Goal: Use online tool/utility: Utilize a website feature to perform a specific function

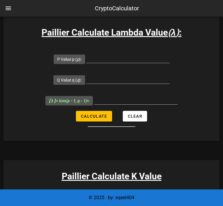
scroll to position [59, 0]
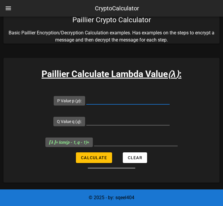
click at [114, 103] on input "P Value p ( p ):" at bounding box center [127, 99] width 83 height 9
type input "107"
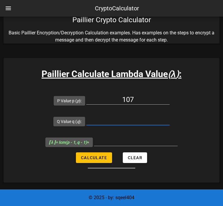
click at [140, 121] on input "Q Value q ( q ):" at bounding box center [127, 119] width 83 height 9
type input "61"
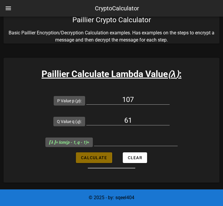
click at [79, 159] on button "Calculate" at bounding box center [94, 157] width 36 height 11
type input "3180"
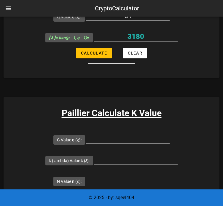
scroll to position [178, 0]
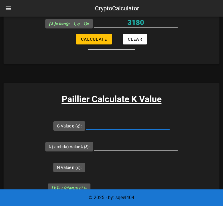
click at [113, 125] on input "G Value g ( g ):" at bounding box center [127, 124] width 83 height 9
type input "7019"
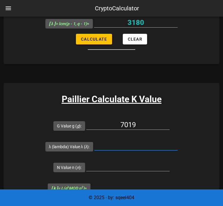
click at [128, 147] on input "λ (lambda) Value λ ( λ ):" at bounding box center [135, 145] width 83 height 9
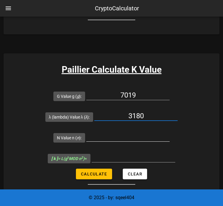
type input "3180"
click at [122, 137] on input "N Value n ( n ):" at bounding box center [127, 136] width 83 height 9
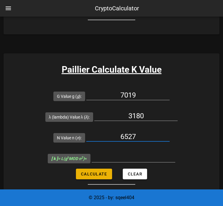
type input "6527"
click at [97, 176] on button "Calculate" at bounding box center [94, 174] width 36 height 11
type input "5143"
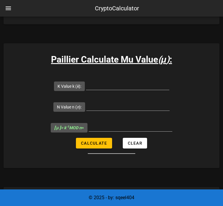
scroll to position [385, 0]
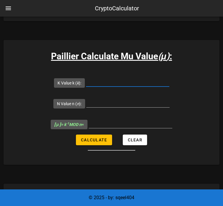
click at [128, 79] on input "K Value k ( k ):" at bounding box center [127, 81] width 83 height 9
type input "5143"
click at [126, 102] on input "N Value n ( n ):" at bounding box center [127, 102] width 83 height 9
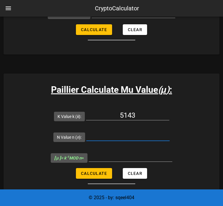
scroll to position [355, 0]
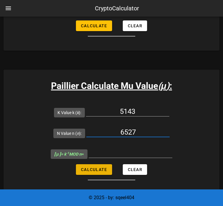
type input "6527"
click at [90, 168] on span "Calculate" at bounding box center [94, 169] width 26 height 5
type input "6145"
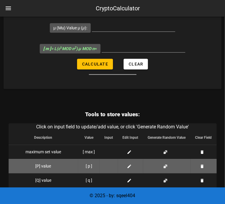
scroll to position [937, 0]
